Goal: Task Accomplishment & Management: Manage account settings

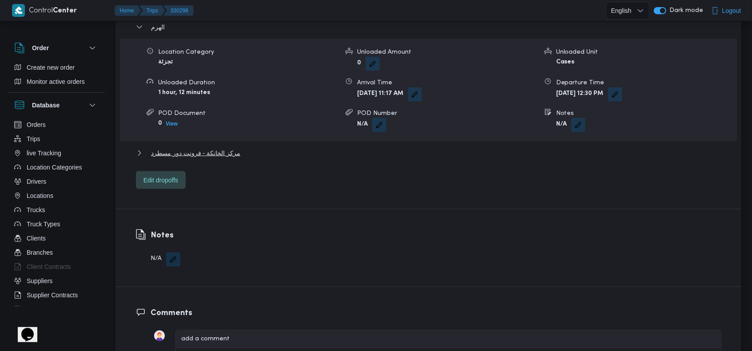
scroll to position [829, 0]
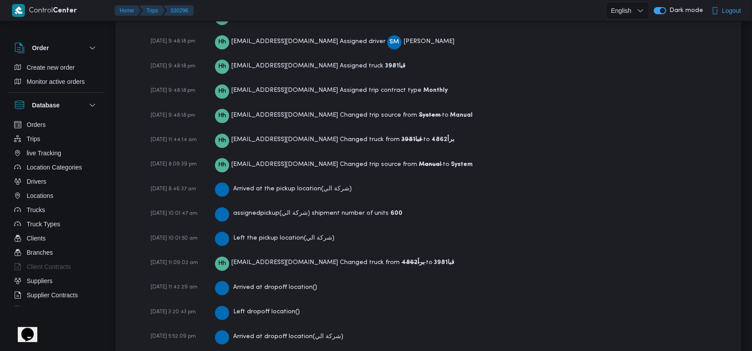
scroll to position [1441, 0]
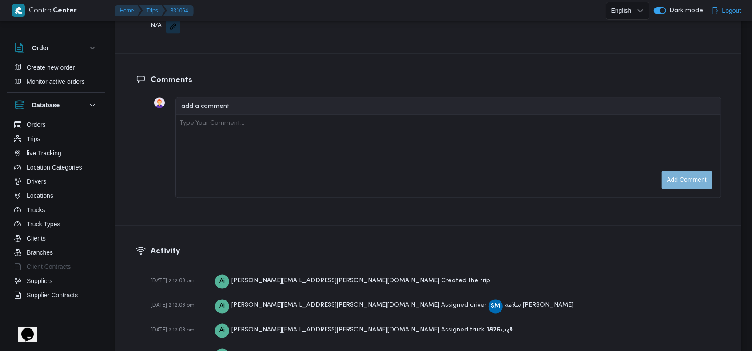
scroll to position [1006, 0]
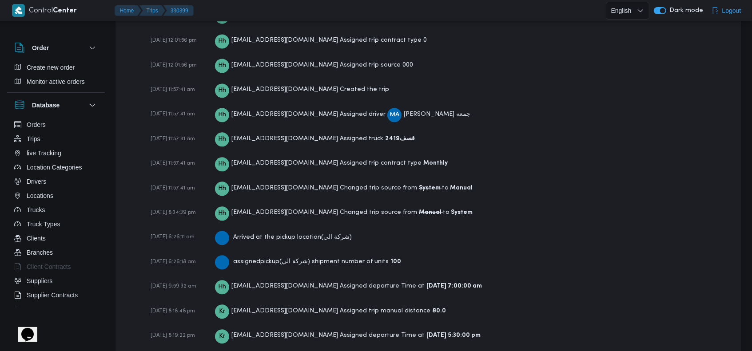
scroll to position [1364, 0]
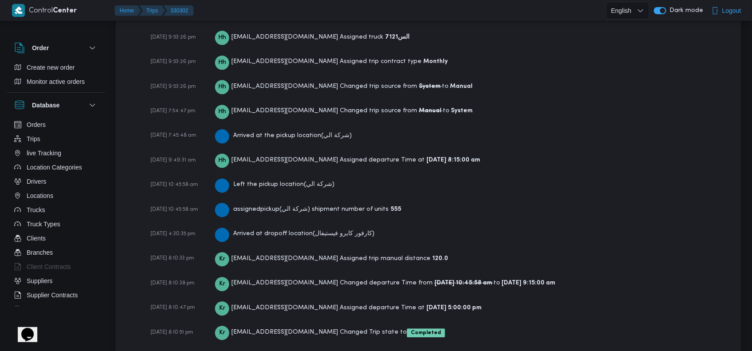
scroll to position [1416, 0]
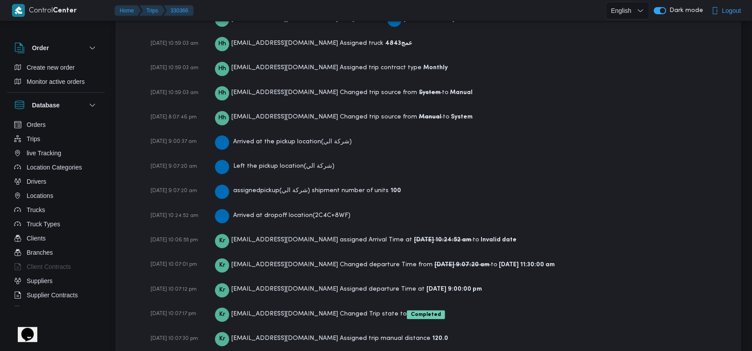
scroll to position [1416, 0]
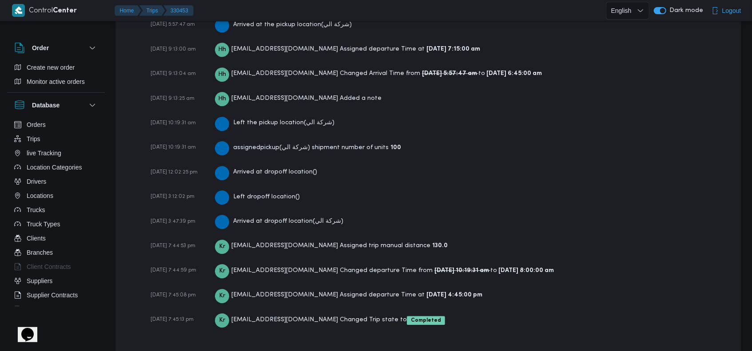
scroll to position [1516, 0]
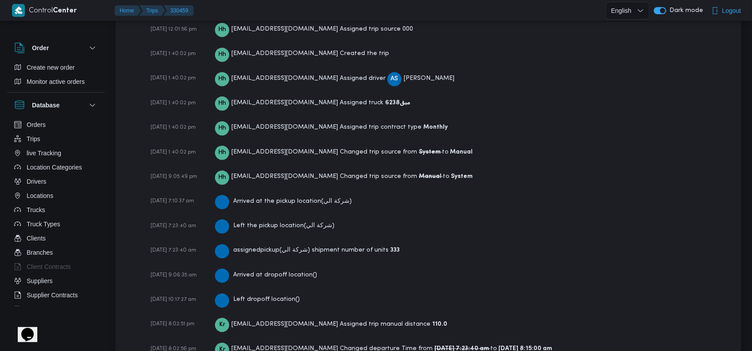
scroll to position [1416, 0]
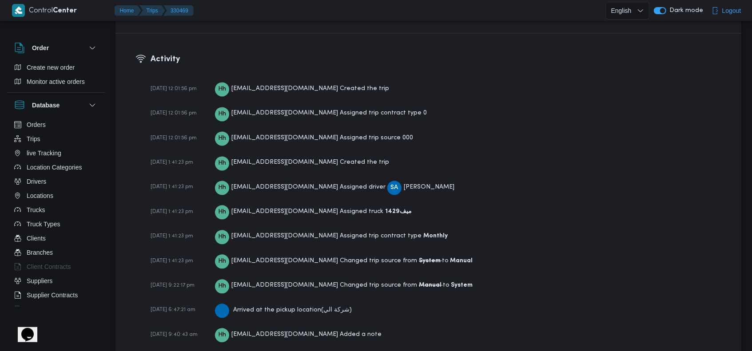
scroll to position [1421, 0]
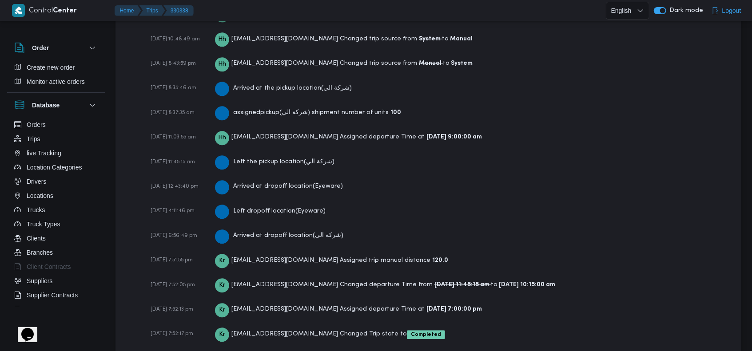
scroll to position [1466, 0]
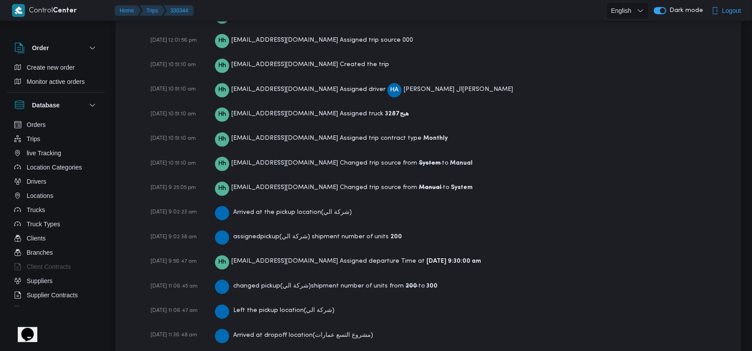
scroll to position [1463, 0]
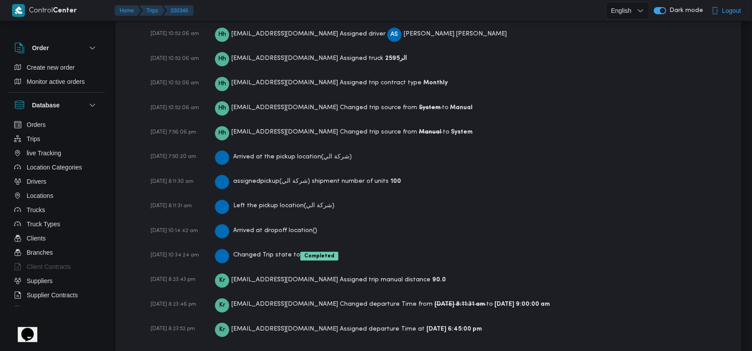
scroll to position [1438, 0]
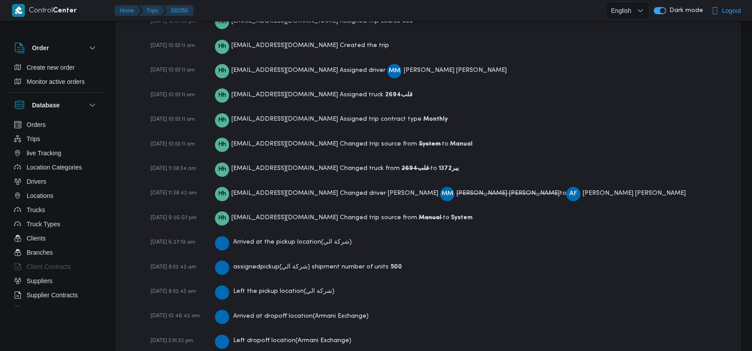
scroll to position [1441, 0]
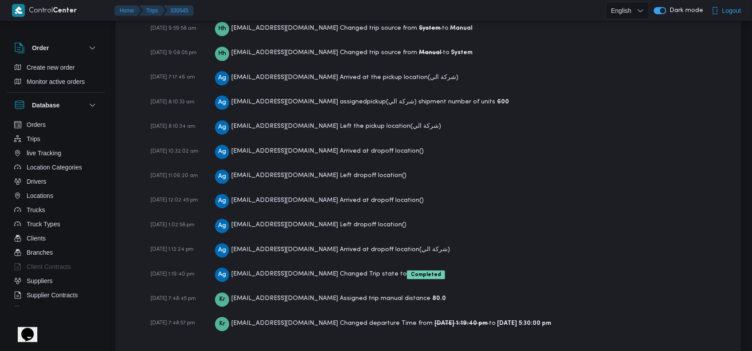
scroll to position [1489, 0]
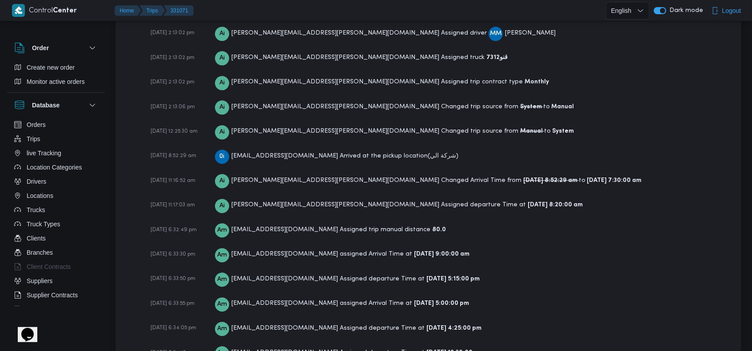
scroll to position [1480, 0]
